Goal: Task Accomplishment & Management: Manage account settings

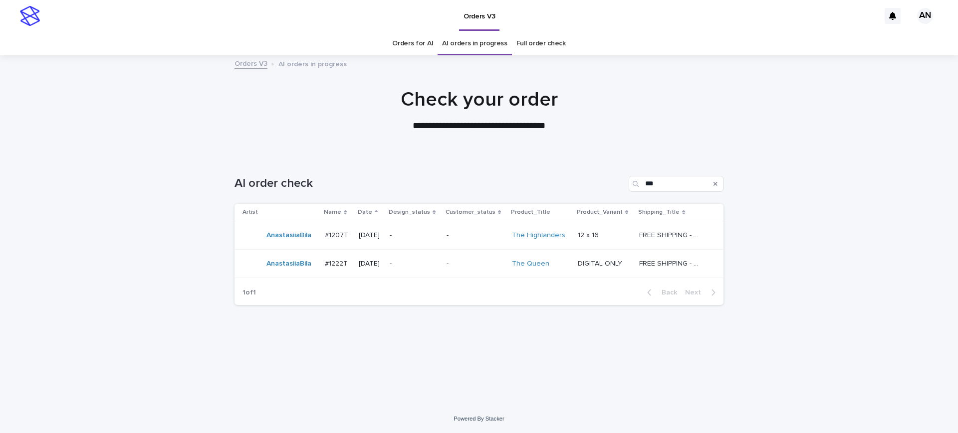
click at [671, 233] on p "FREE SHIPPING - preview in 1-2 business days, after your approval delivery will…" at bounding box center [671, 234] width 64 height 10
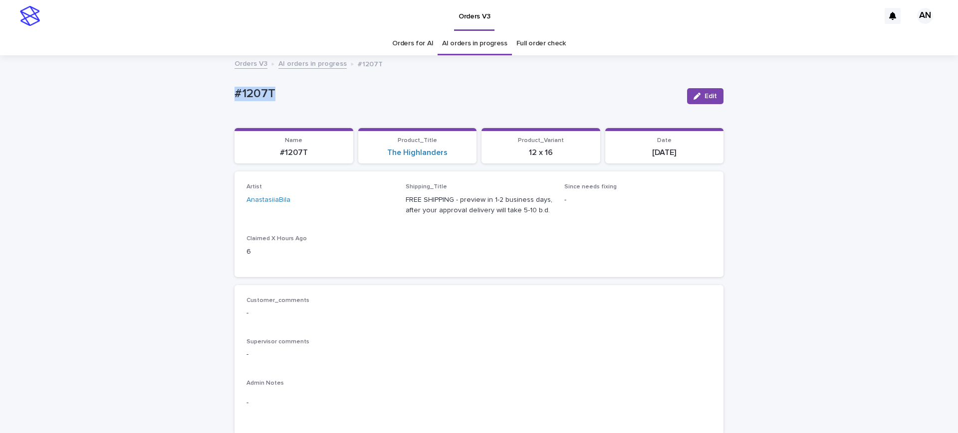
drag, startPoint x: 257, startPoint y: 103, endPoint x: 220, endPoint y: 104, distance: 36.9
copy p "#1207T"
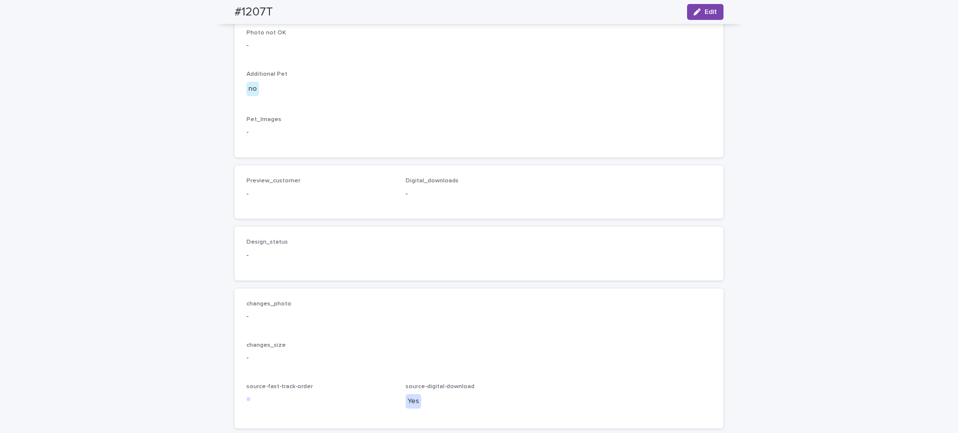
click at [437, 138] on p "-" at bounding box center [478, 132] width 465 height 10
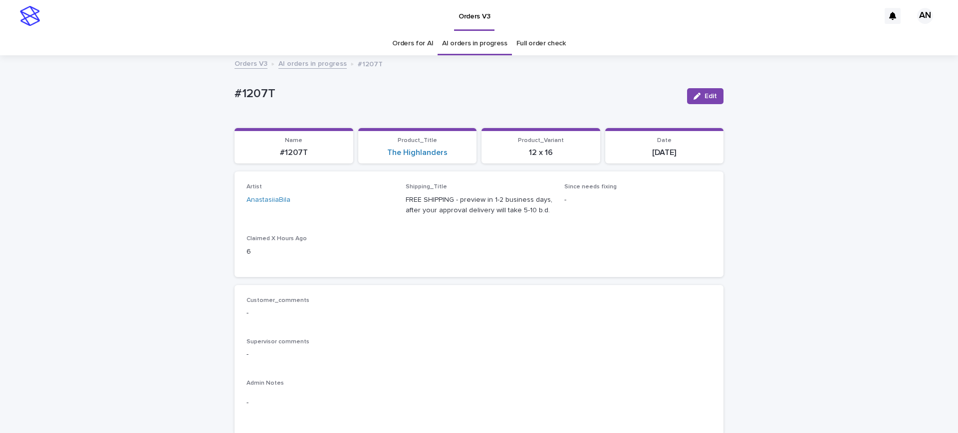
drag, startPoint x: 689, startPoint y: 100, endPoint x: 565, endPoint y: 124, distance: 126.6
click at [689, 100] on button "Edit" at bounding box center [705, 96] width 36 height 16
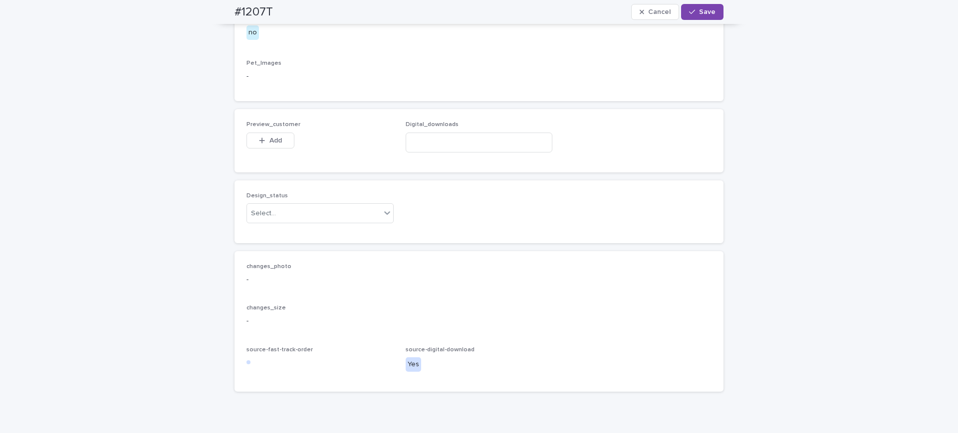
scroll to position [624, 0]
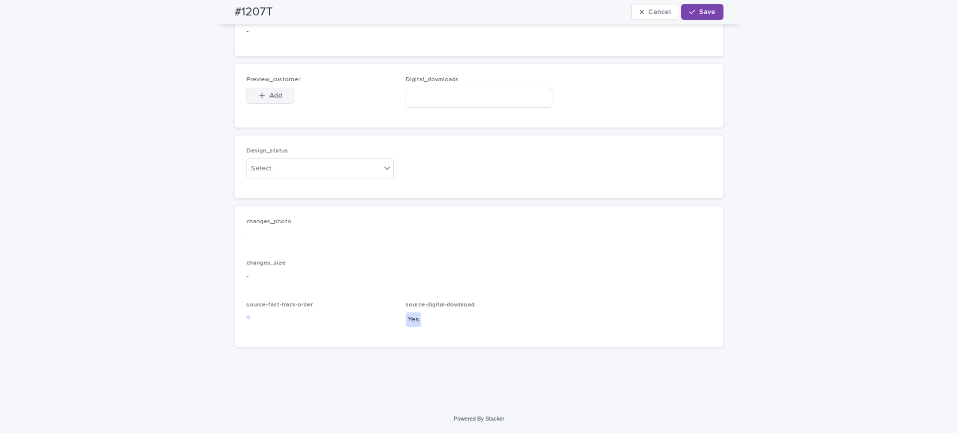
click at [264, 104] on button "Add" at bounding box center [270, 96] width 48 height 16
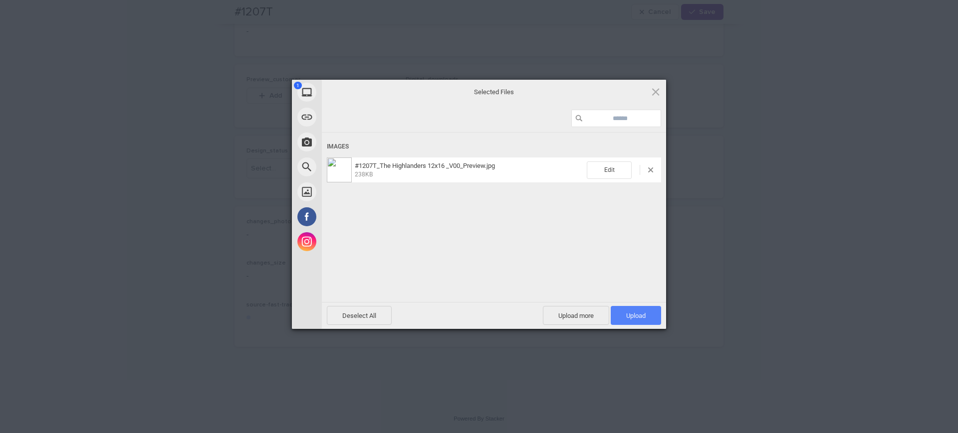
click at [645, 314] on span "Upload 1" at bounding box center [635, 315] width 19 height 7
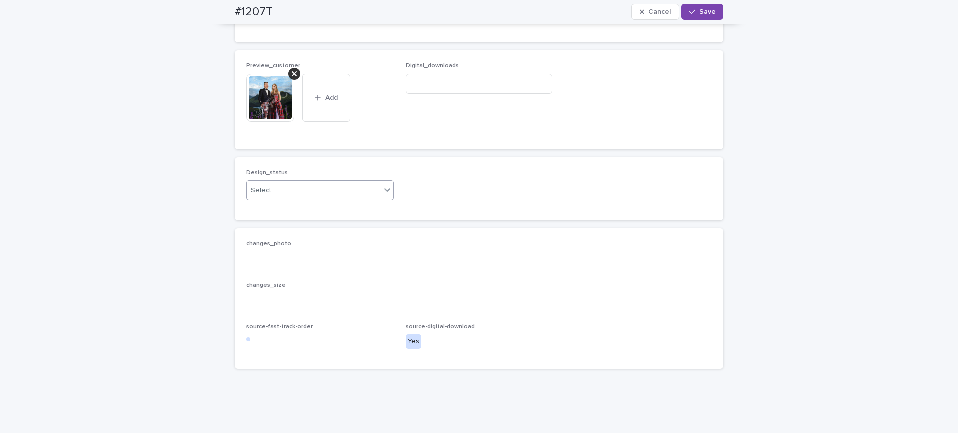
click at [274, 199] on div "Select..." at bounding box center [314, 191] width 134 height 16
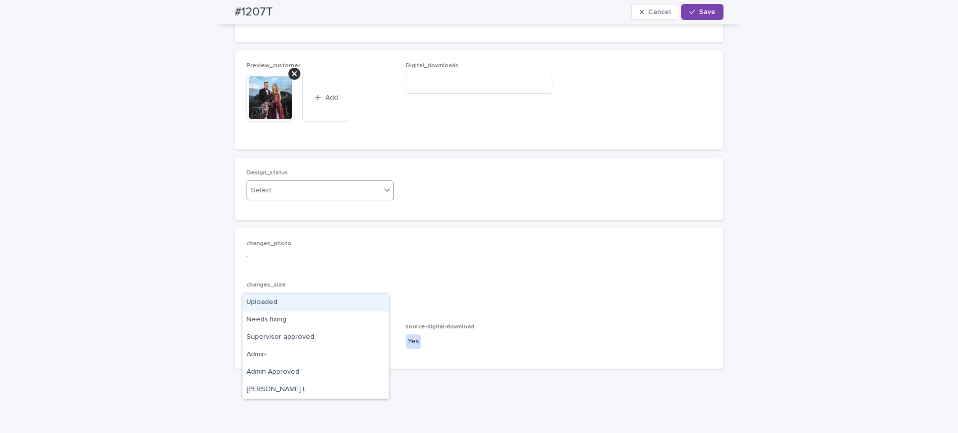
click at [266, 304] on div "Uploaded" at bounding box center [315, 302] width 146 height 17
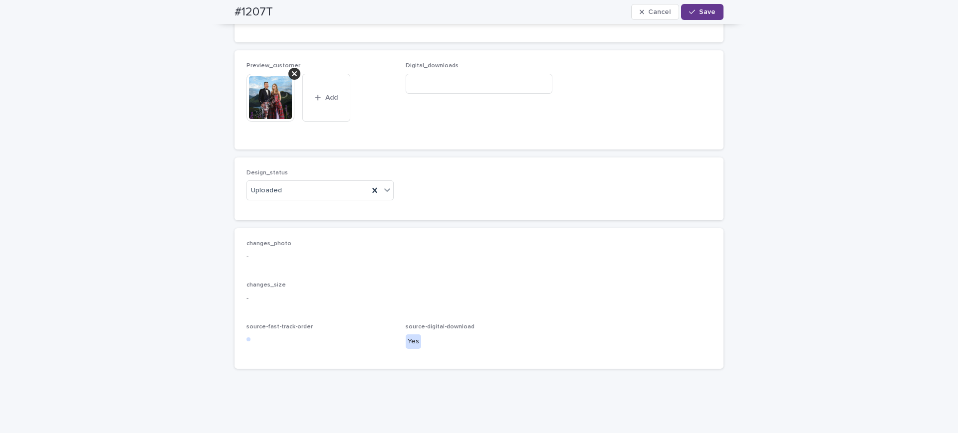
click at [694, 10] on div "button" at bounding box center [694, 11] width 10 height 7
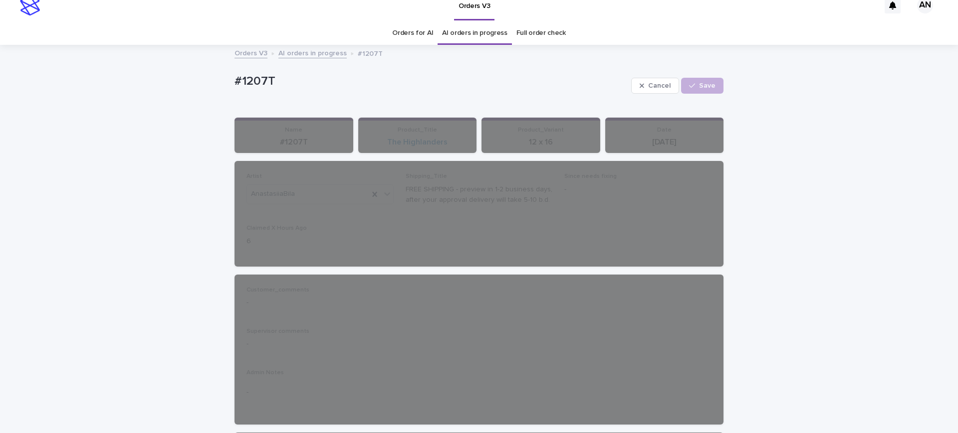
scroll to position [0, 0]
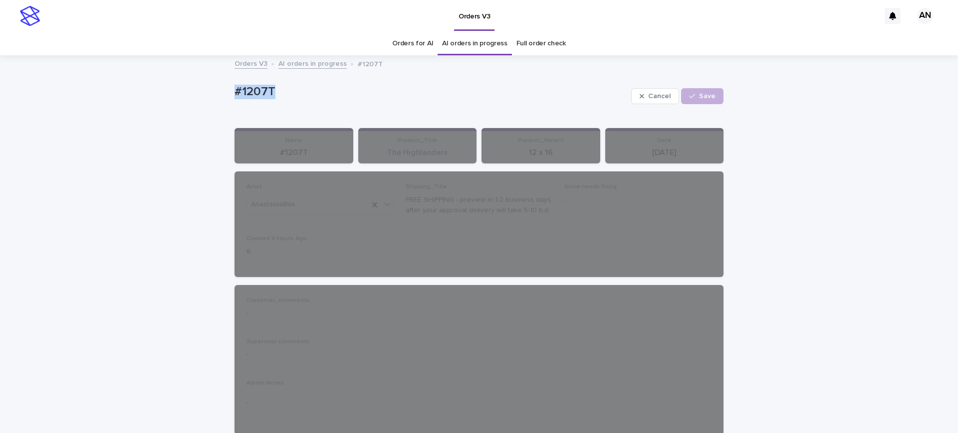
drag, startPoint x: 289, startPoint y: 94, endPoint x: 198, endPoint y: 99, distance: 91.4
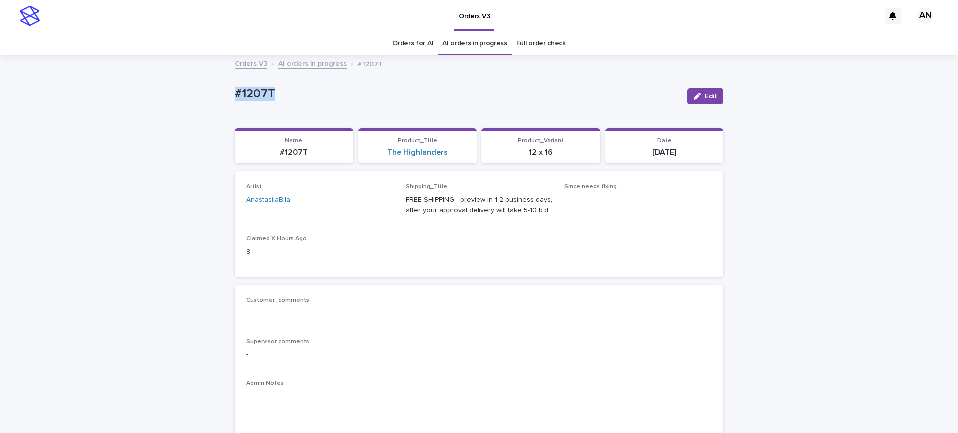
copy p "#1207T"
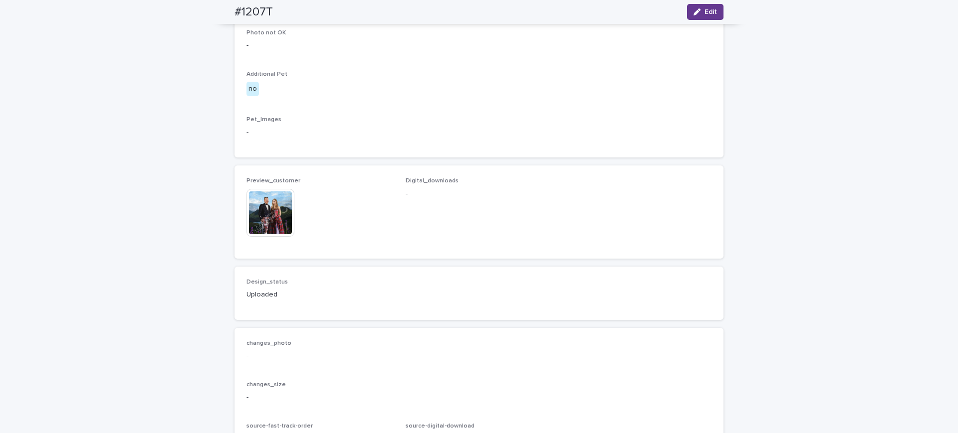
click at [693, 8] on icon "button" at bounding box center [696, 11] width 7 height 7
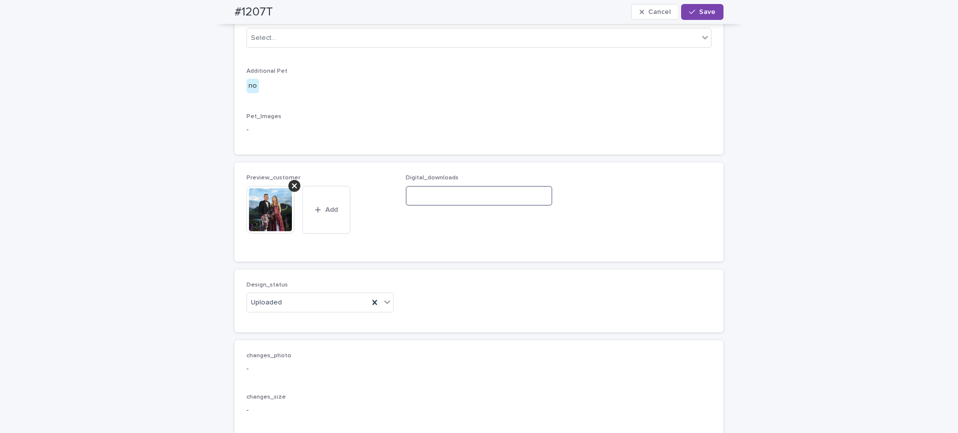
click at [431, 206] on input at bounding box center [479, 196] width 147 height 20
paste input "**********"
type input "**********"
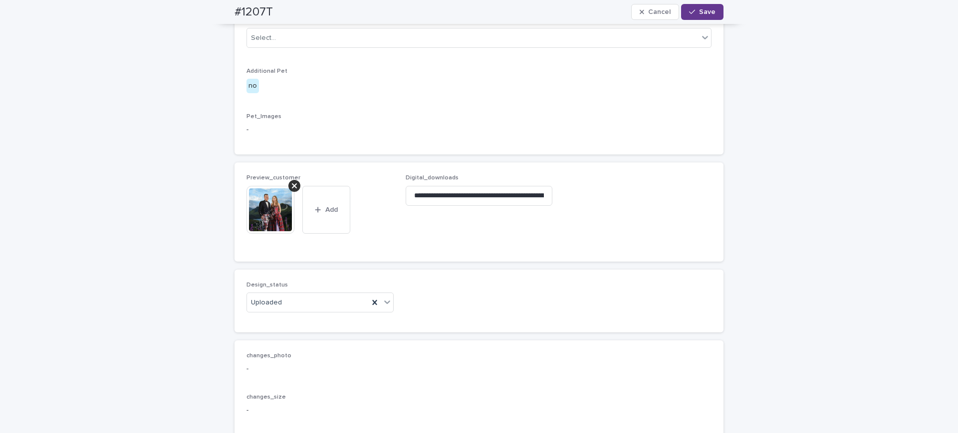
click at [710, 8] on span "Save" at bounding box center [707, 11] width 16 height 7
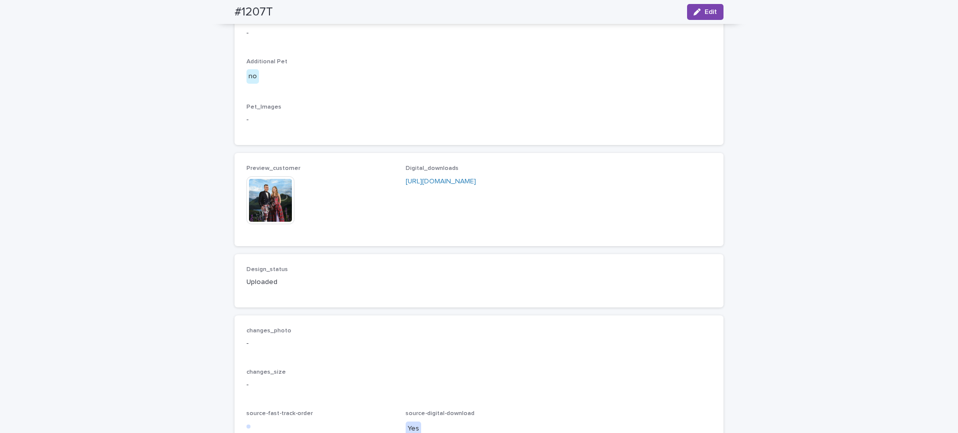
scroll to position [499, 0]
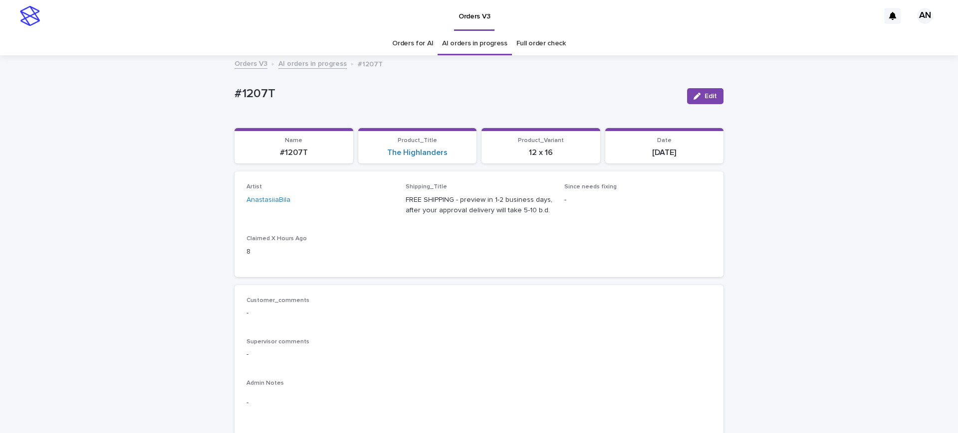
click at [396, 43] on link "Orders for AI" at bounding box center [412, 43] width 41 height 23
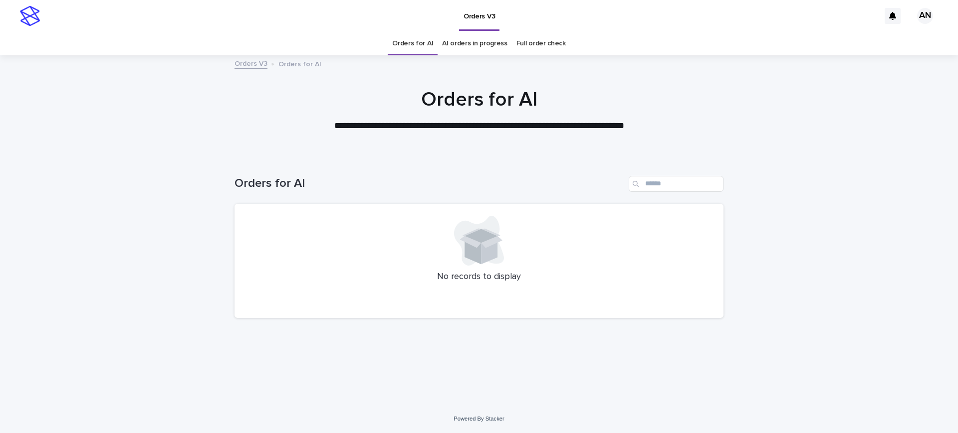
click at [483, 46] on link "AI orders in progress" at bounding box center [474, 43] width 65 height 23
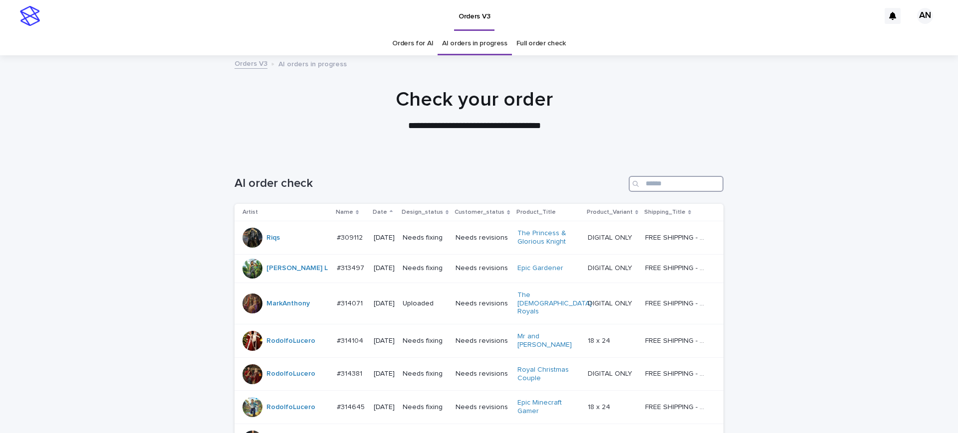
click at [674, 184] on input "Search" at bounding box center [676, 184] width 95 height 16
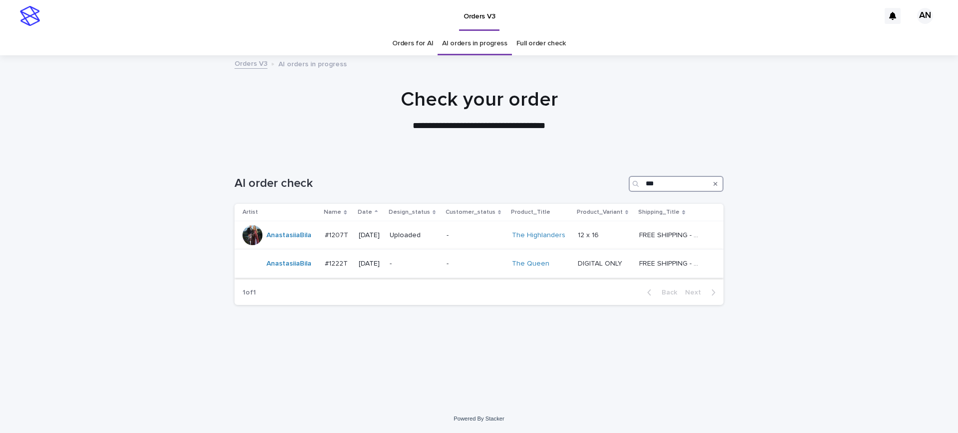
type input "***"
click at [689, 261] on p "FREE SHIPPING - preview in 1-2 business days, after your approval delivery will…" at bounding box center [671, 263] width 64 height 10
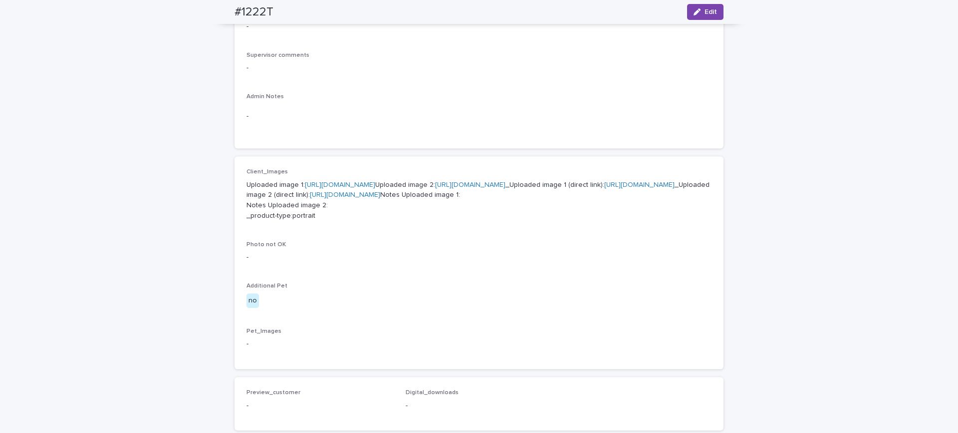
scroll to position [312, 0]
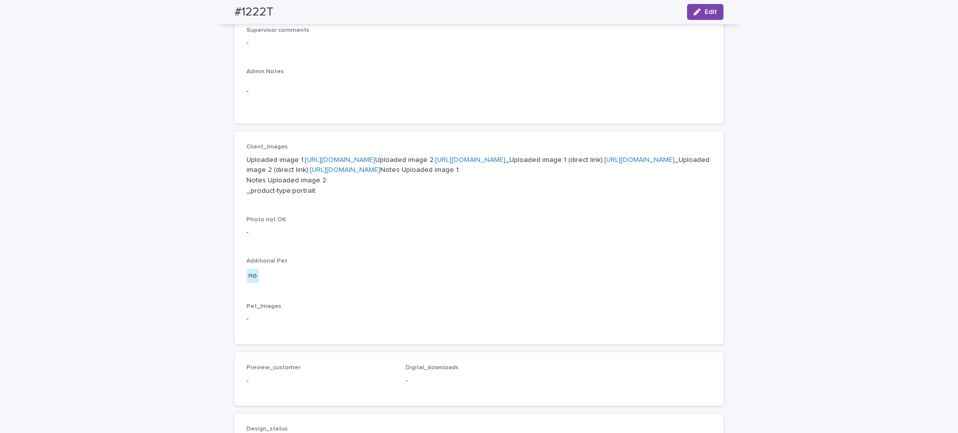
click at [734, 181] on div "Loading... Saving… Loading... Saving… #1222T Edit #1222T Edit Sorry, there was …" at bounding box center [479, 209] width 958 height 929
click at [375, 157] on link "[URL][DOMAIN_NAME]" at bounding box center [340, 160] width 70 height 7
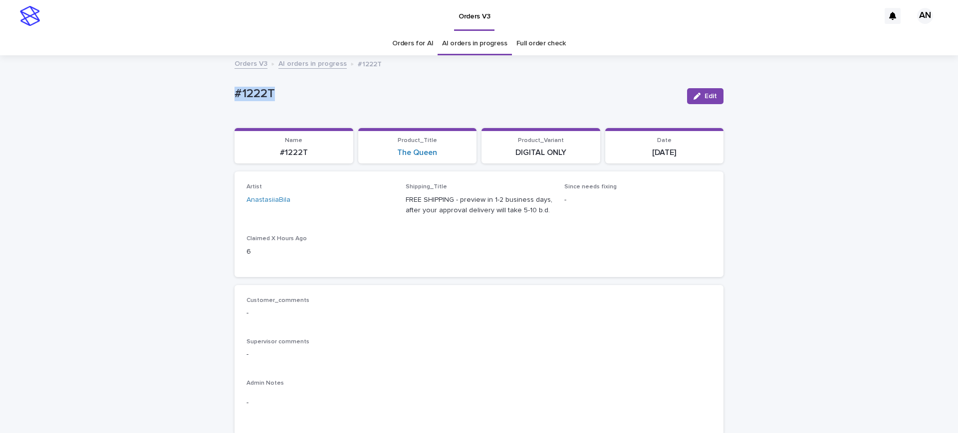
drag, startPoint x: 273, startPoint y: 90, endPoint x: 195, endPoint y: 104, distance: 79.6
copy p "#1222T"
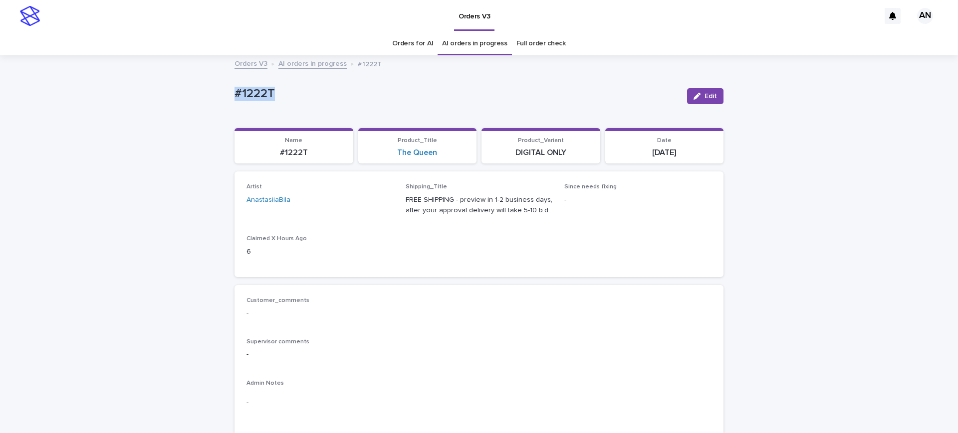
drag, startPoint x: 308, startPoint y: 98, endPoint x: 0, endPoint y: 113, distance: 307.6
copy p "#1222T"
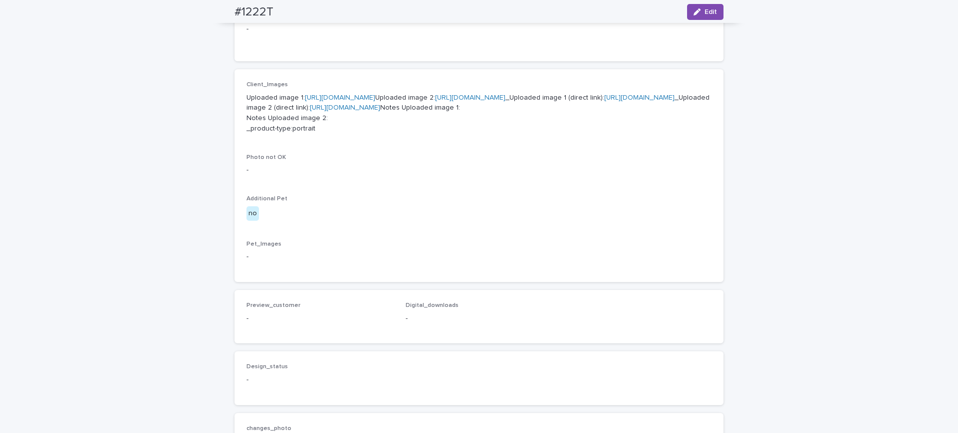
scroll to position [674, 0]
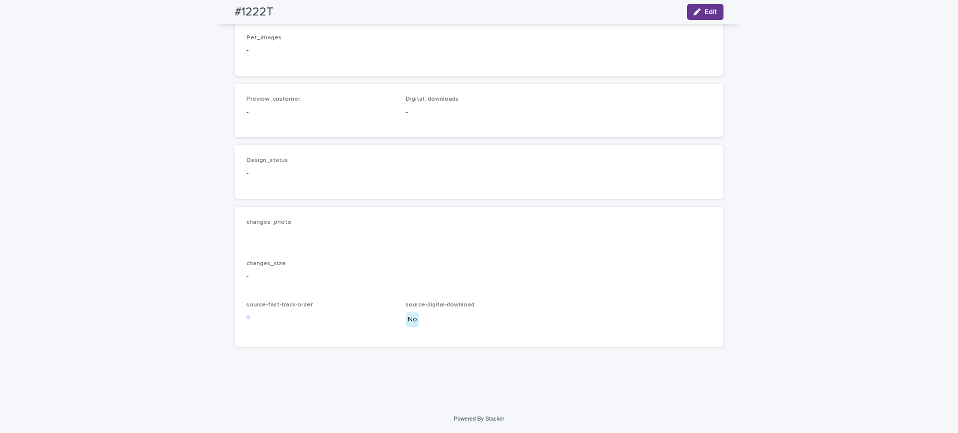
click at [693, 7] on button "Edit" at bounding box center [705, 12] width 36 height 16
click at [273, 99] on span "Add" at bounding box center [275, 95] width 12 height 7
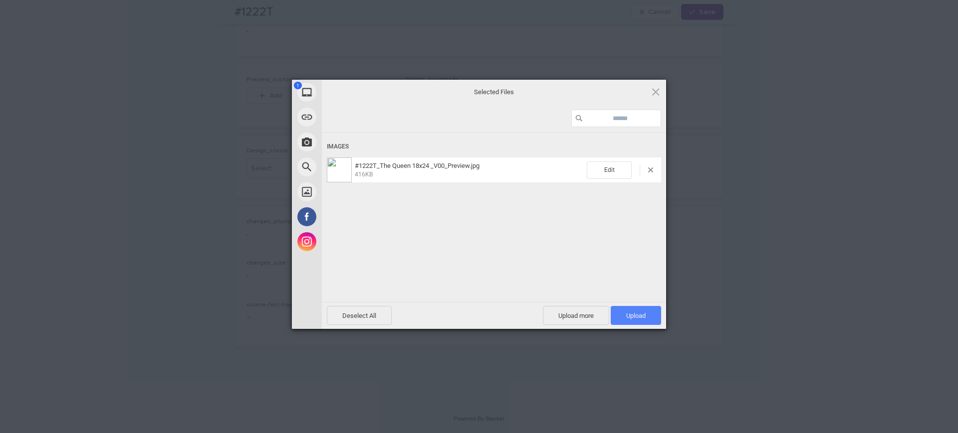
click at [627, 308] on span "Upload 1" at bounding box center [636, 315] width 50 height 19
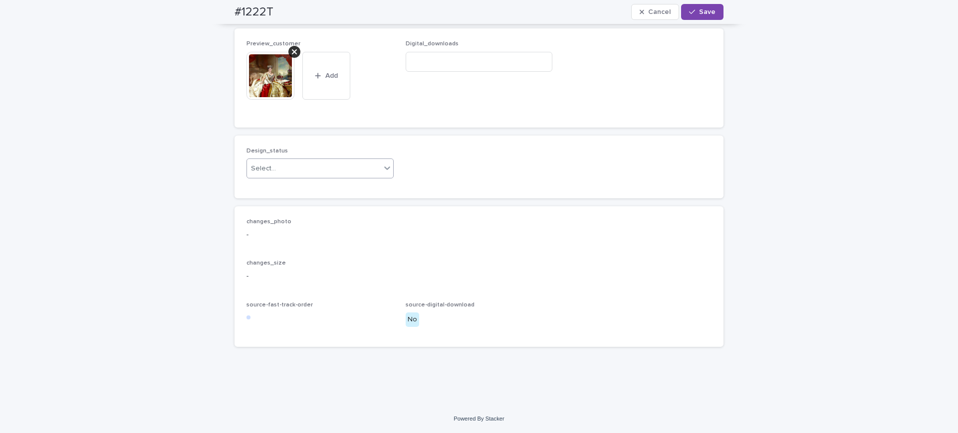
click at [264, 174] on div "Select..." at bounding box center [263, 169] width 25 height 10
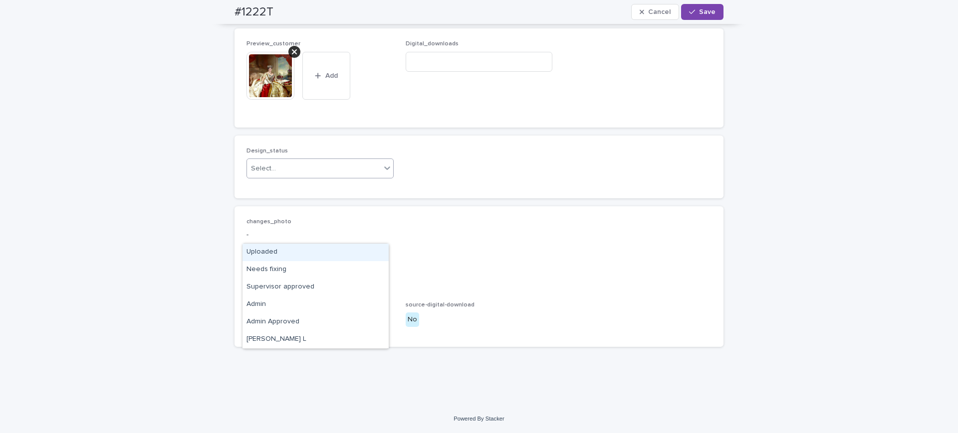
click at [259, 257] on div "Uploaded" at bounding box center [315, 252] width 146 height 17
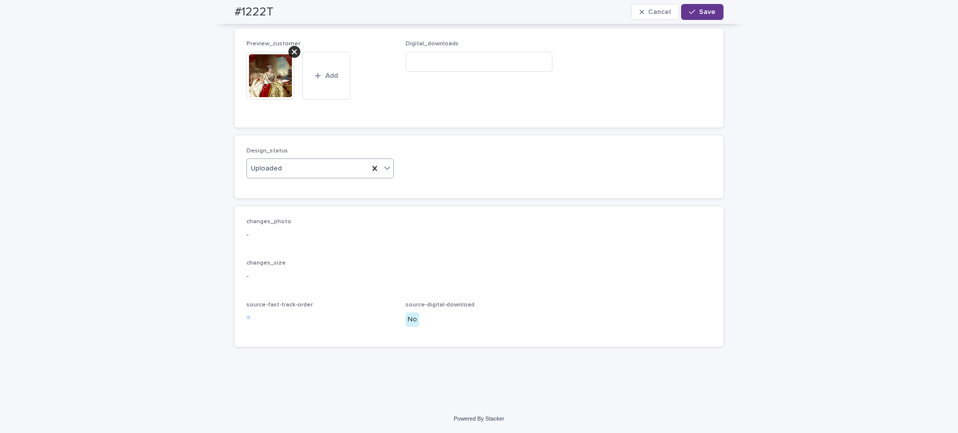
click at [700, 13] on span "Save" at bounding box center [707, 11] width 16 height 7
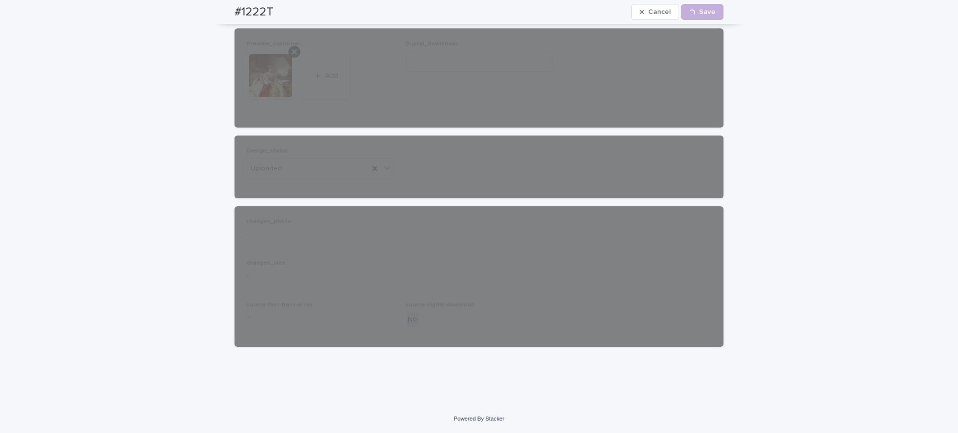
drag, startPoint x: 275, startPoint y: 10, endPoint x: 187, endPoint y: 14, distance: 88.9
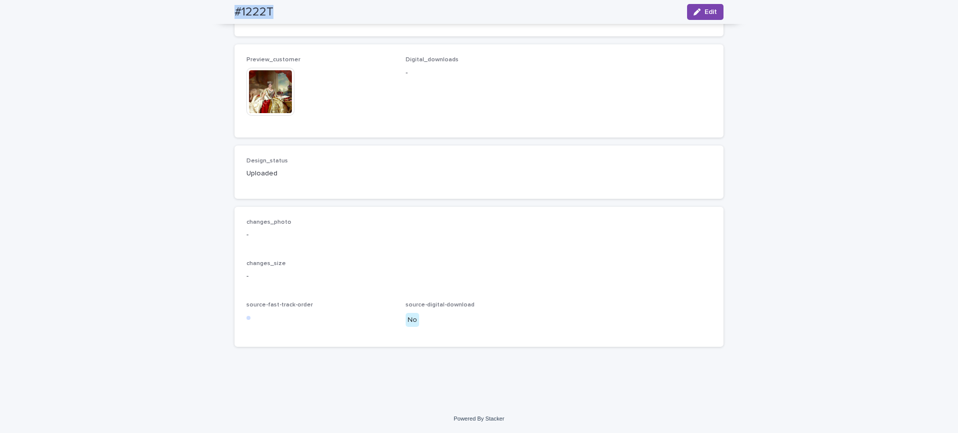
drag, startPoint x: 225, startPoint y: 6, endPoint x: 270, endPoint y: 11, distance: 45.7
click at [270, 11] on div "#1222T Edit" at bounding box center [479, 12] width 537 height 24
copy h2 "#1222T"
